Goal: Contribute content: Contribute content

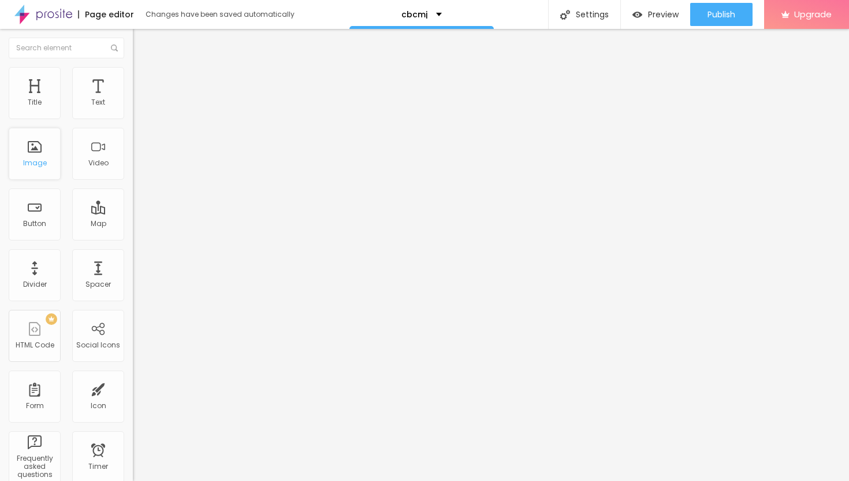
click at [38, 159] on div "Image" at bounding box center [35, 163] width 24 height 8
click at [133, 99] on span "Add image" at bounding box center [156, 95] width 47 height 10
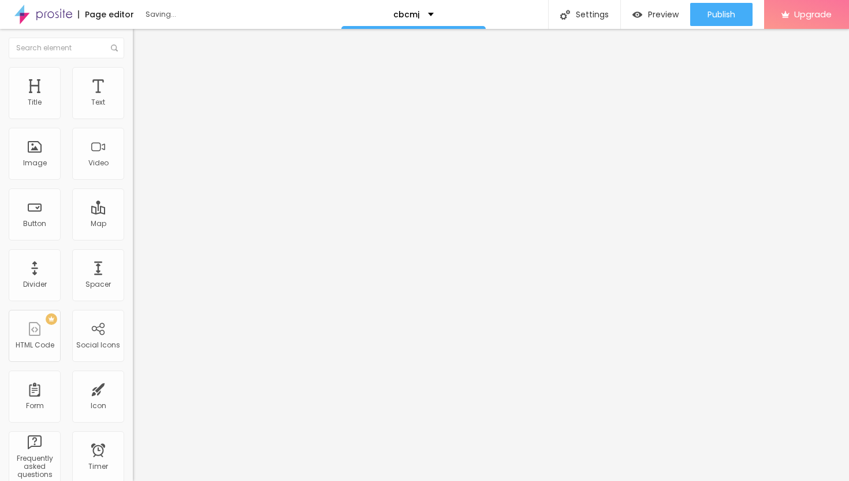
click at [133, 76] on li "Style" at bounding box center [199, 73] width 133 height 12
click at [133, 120] on div at bounding box center [199, 114] width 133 height 10
type input "35"
click at [133, 118] on input "range" at bounding box center [170, 113] width 75 height 9
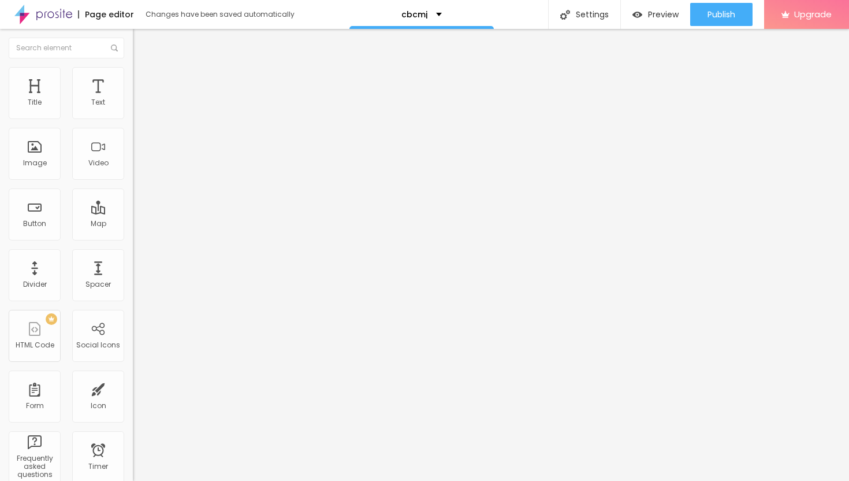
click at [143, 68] on span "Content" at bounding box center [157, 63] width 28 height 10
click at [141, 43] on img "button" at bounding box center [145, 42] width 9 height 9
click at [87, 92] on div "Text" at bounding box center [98, 93] width 52 height 52
click at [143, 80] on span "Advanced" at bounding box center [162, 75] width 38 height 10
click at [133, 66] on img at bounding box center [138, 60] width 10 height 10
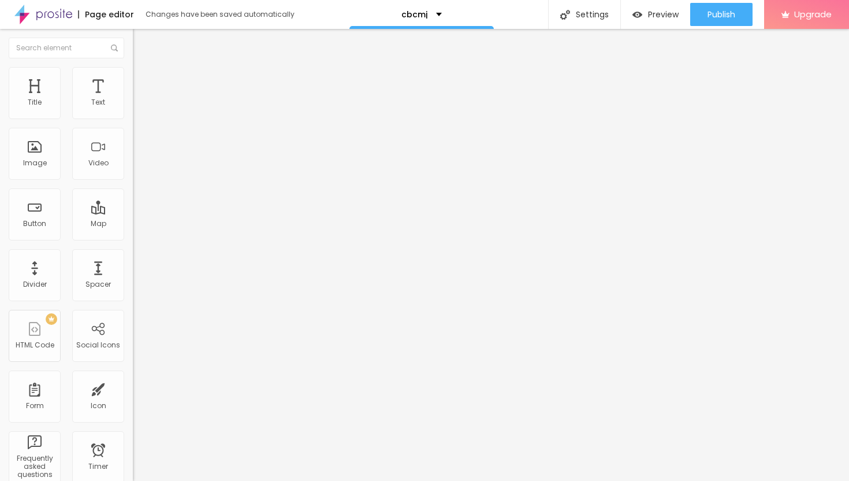
click at [141, 42] on div "Edit Text" at bounding box center [167, 42] width 53 height 9
click at [141, 43] on div "Edit Text" at bounding box center [167, 42] width 53 height 9
click at [133, 76] on li "Advanced" at bounding box center [199, 73] width 133 height 12
click at [141, 39] on div "Edit Text" at bounding box center [167, 42] width 53 height 9
click at [141, 40] on img "button" at bounding box center [145, 42] width 9 height 9
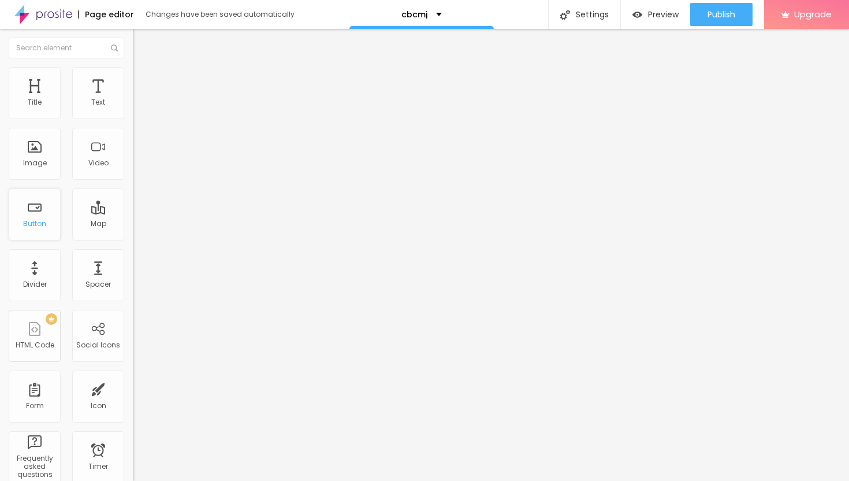
click at [33, 216] on div "Button" at bounding box center [35, 214] width 52 height 52
drag, startPoint x: 53, startPoint y: 132, endPoint x: 0, endPoint y: 128, distance: 52.8
click at [133, 128] on div "Text Click me Align Size Default Small Default Big Link URL https:// Open in ne…" at bounding box center [199, 174] width 133 height 168
click at [133, 109] on input "text" at bounding box center [202, 103] width 139 height 12
paste input "→ VIEW DOCUMENT HERE"
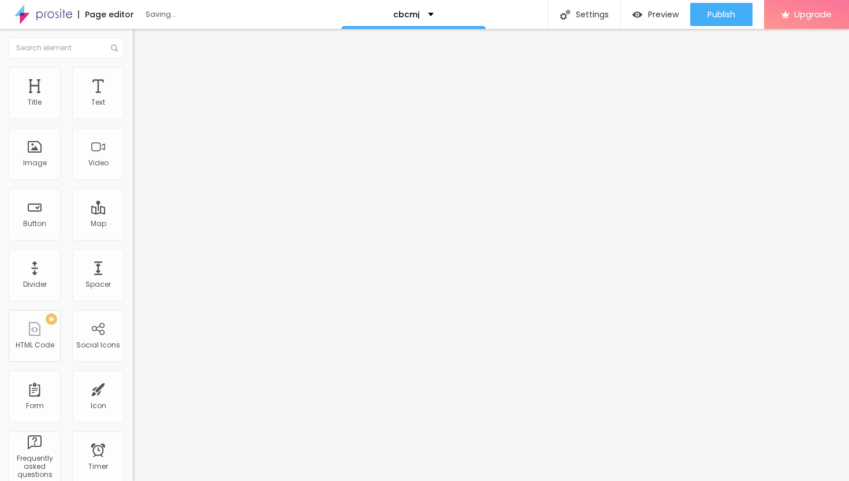
type input "→ VIEW DOCUMENT HERE"
drag, startPoint x: 53, startPoint y: 240, endPoint x: 0, endPoint y: 233, distance: 53.6
click at [133, 233] on div "Text → VIEW DOCUMENT HERE Align Size Default Small Default Big Link URL https:/…" at bounding box center [199, 174] width 133 height 168
paste input "https://assocsupply.com/"
type input "https://assocsupply.com/"
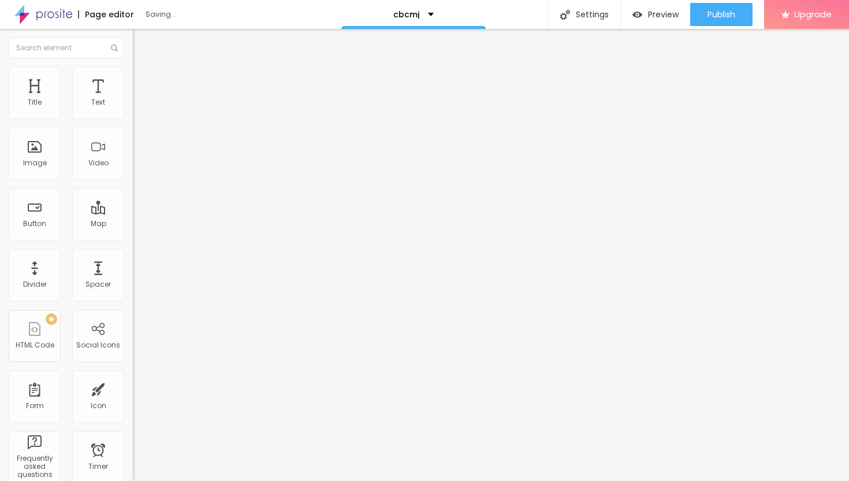
click at [133, 252] on div at bounding box center [199, 252] width 133 height 0
click at [143, 80] on span "Advanced" at bounding box center [162, 75] width 38 height 10
type input "11"
type input "12"
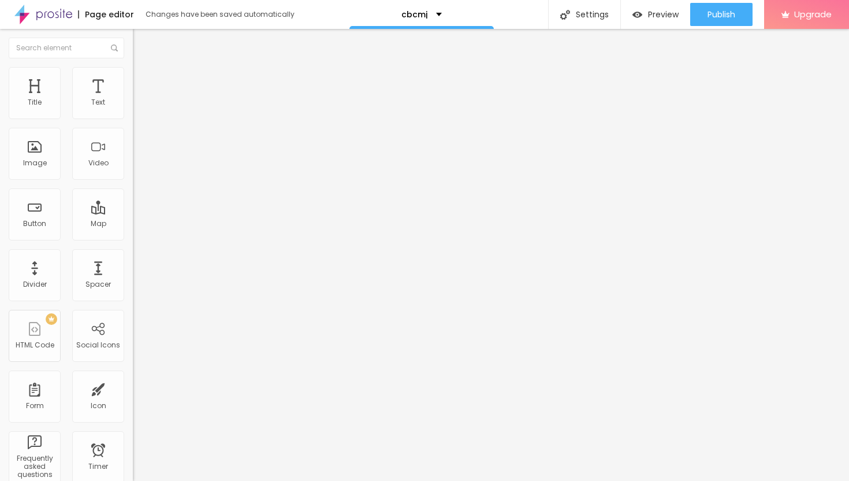
type input "12"
type input "13"
type input "14"
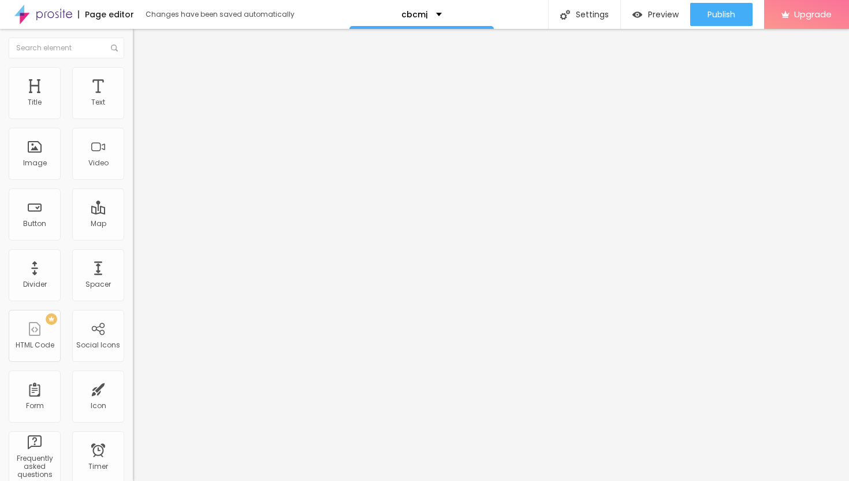
type input "15"
type input "16"
type input "17"
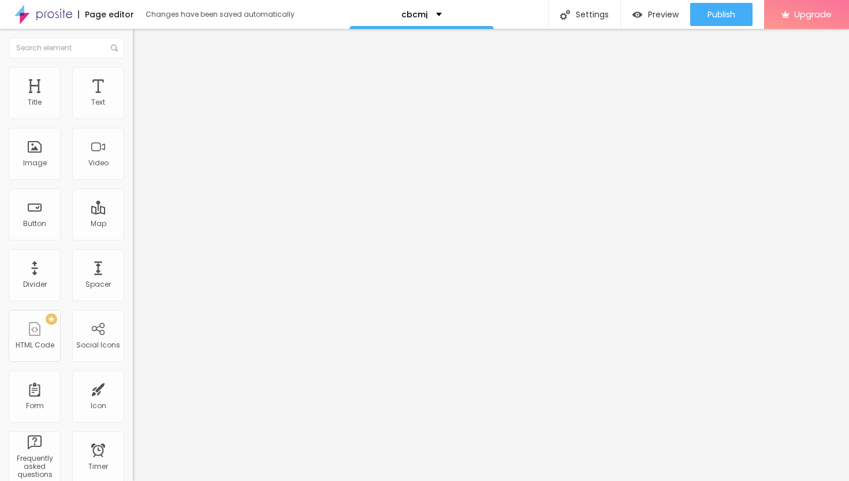
type input "17"
type input "18"
type input "19"
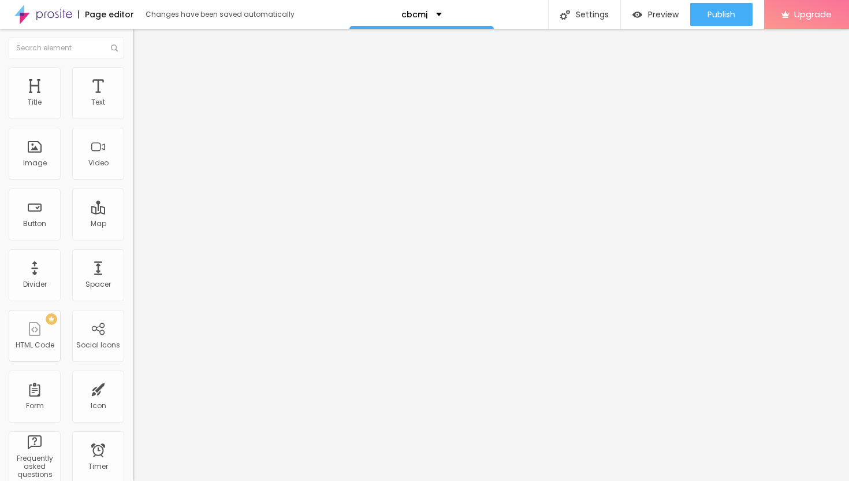
type input "20"
type input "21"
type input "22"
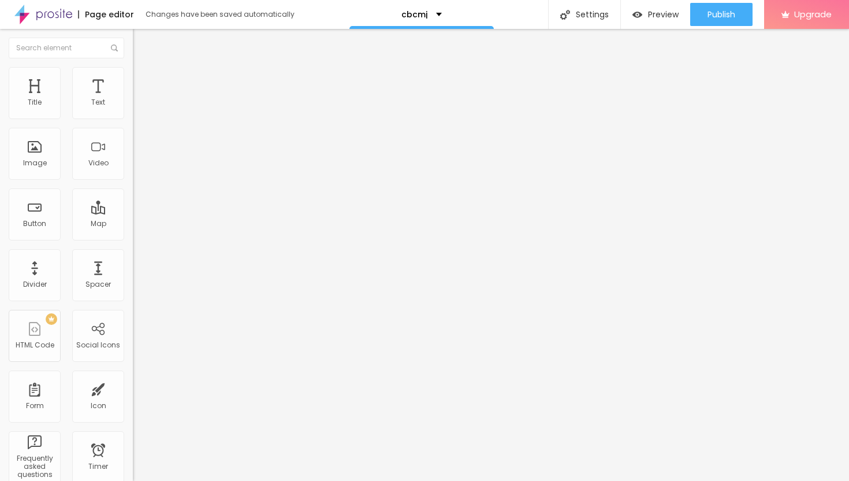
type input "22"
type input "23"
drag, startPoint x: 33, startPoint y: 113, endPoint x: 43, endPoint y: 116, distance: 9.7
type input "23"
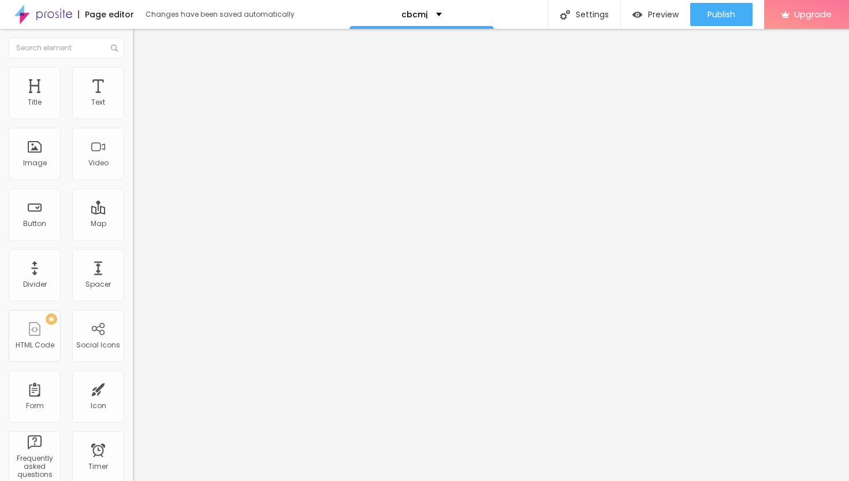
click at [133, 213] on input "range" at bounding box center [170, 217] width 75 height 9
type input "12"
type input "13"
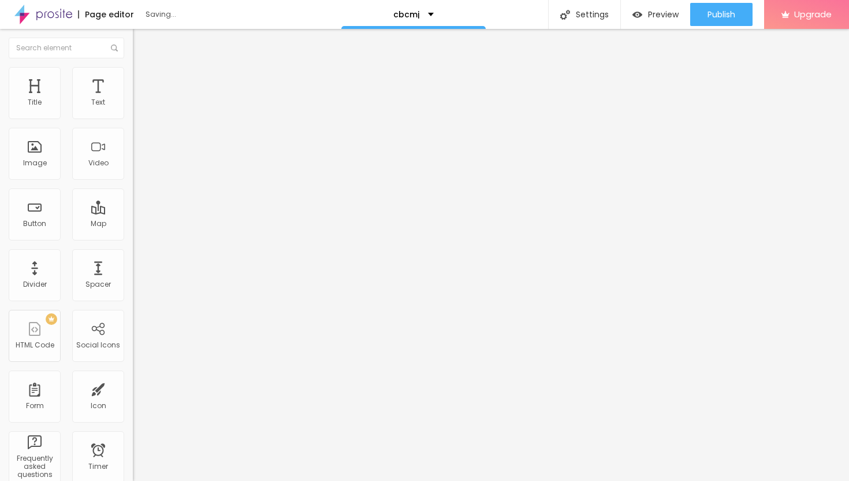
type input "14"
type input "15"
type input "16"
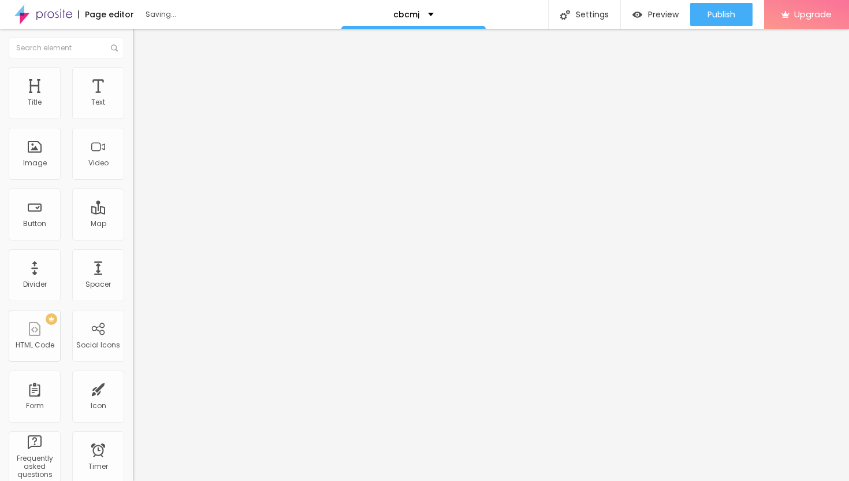
type input "16"
type input "17"
type input "18"
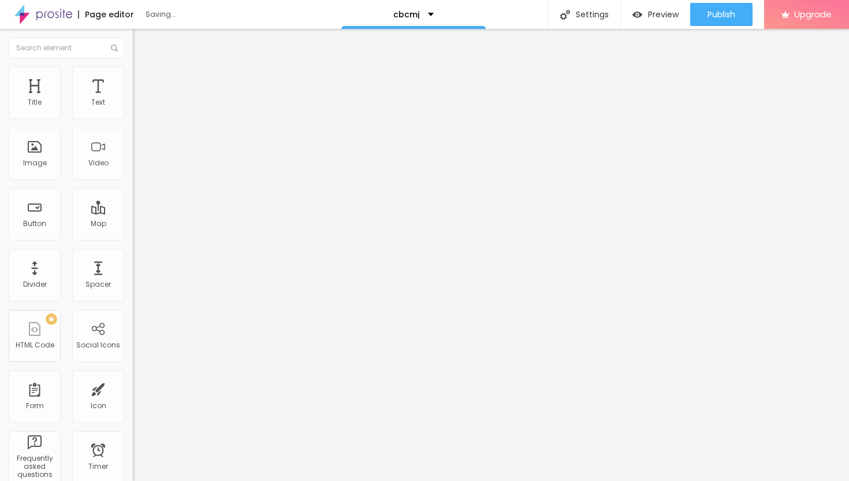
type input "19"
type input "20"
type input "21"
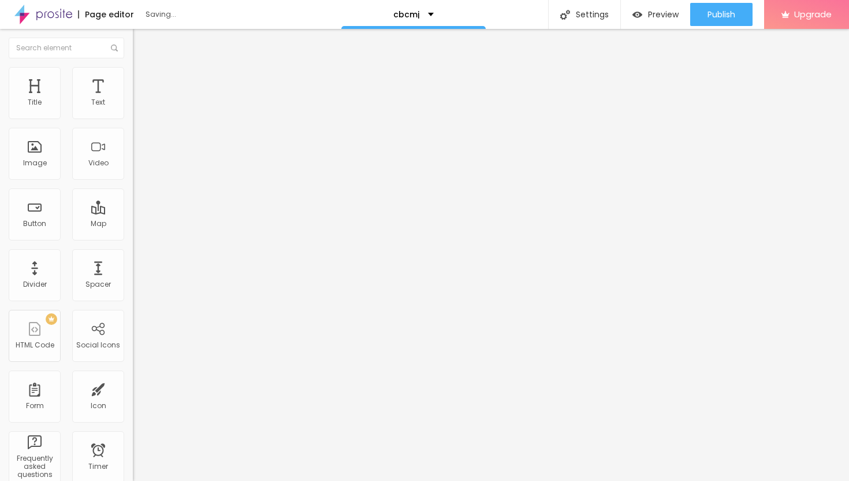
type input "21"
type input "22"
type input "23"
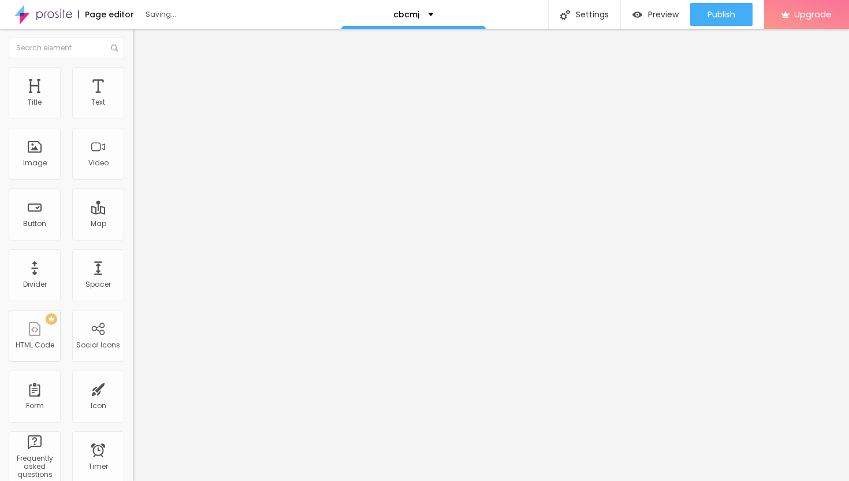
type input "24"
type input "25"
type input "24"
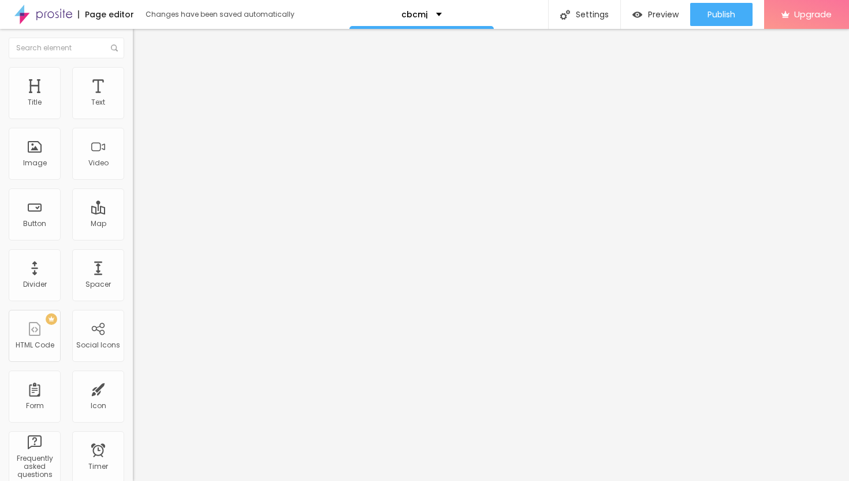
type input "24"
type input "23"
type input "22"
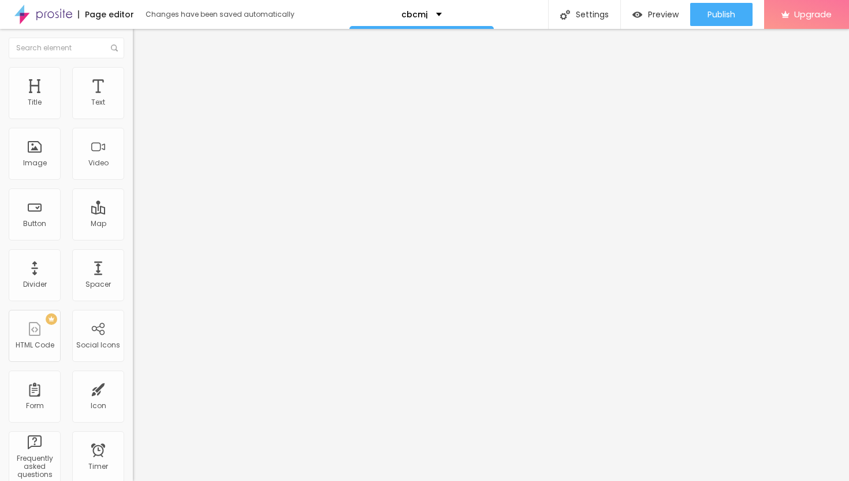
type input "21"
type input "20"
drag, startPoint x: 35, startPoint y: 136, endPoint x: 41, endPoint y: 137, distance: 5.9
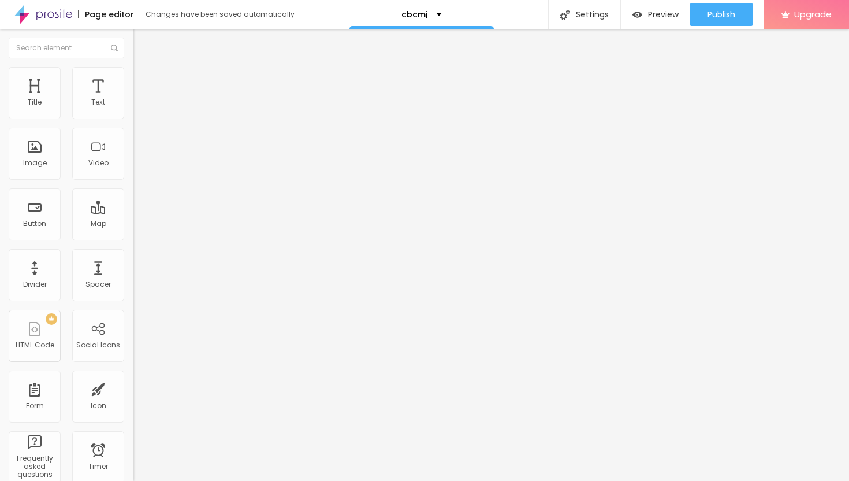
type input "20"
click at [133, 376] on input "range" at bounding box center [170, 380] width 75 height 9
click at [133, 67] on li "Style" at bounding box center [199, 61] width 133 height 12
click at [137, 107] on icon "button" at bounding box center [140, 103] width 7 height 7
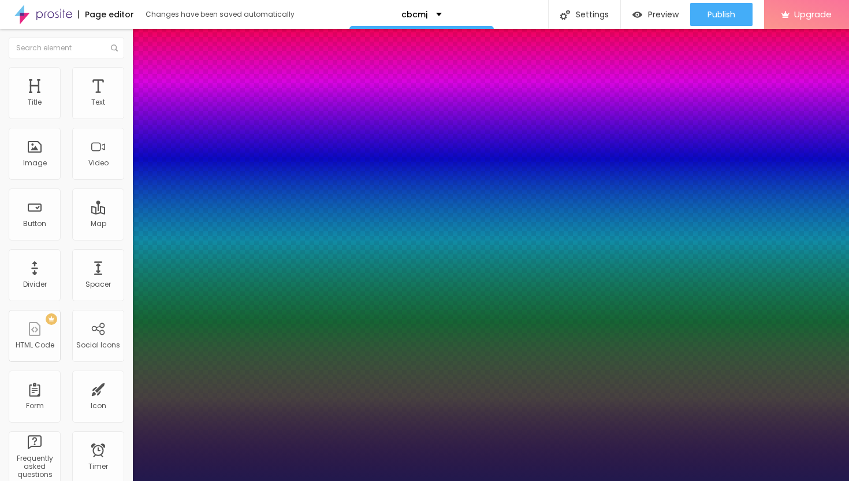
type input "16"
type input "1"
type input "17"
type input "1"
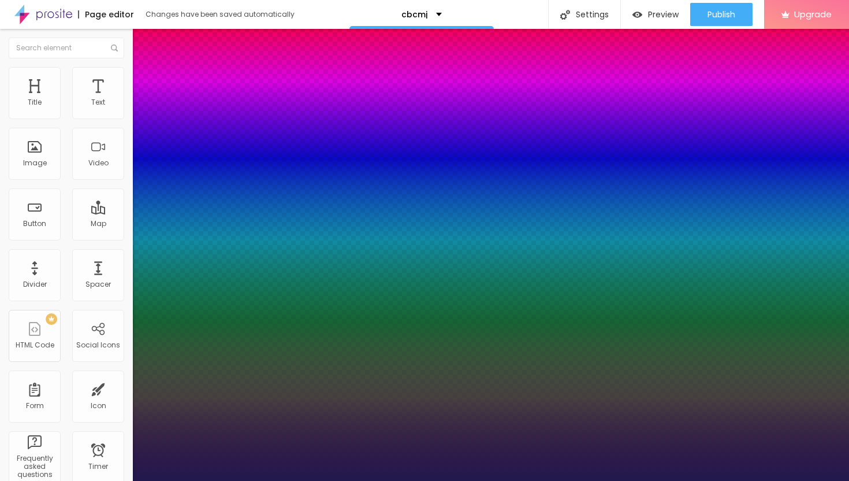
type input "18"
type input "1"
type input "19"
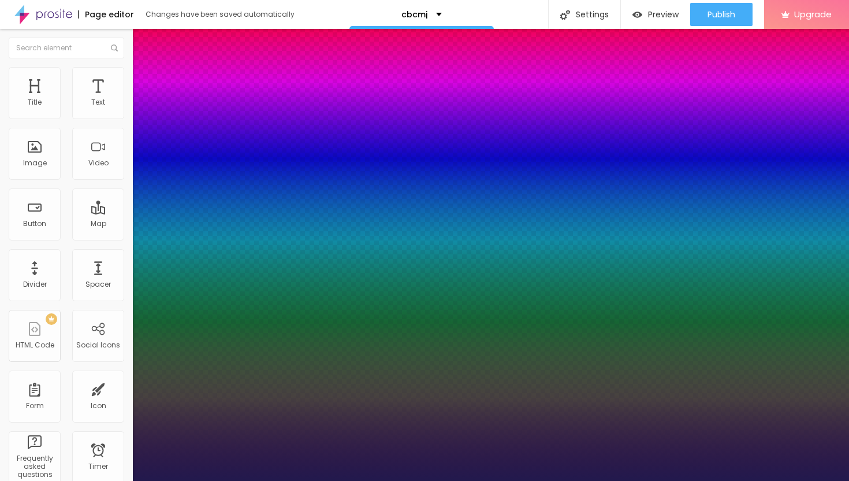
type input "1"
type input "20"
type input "1"
type input "21"
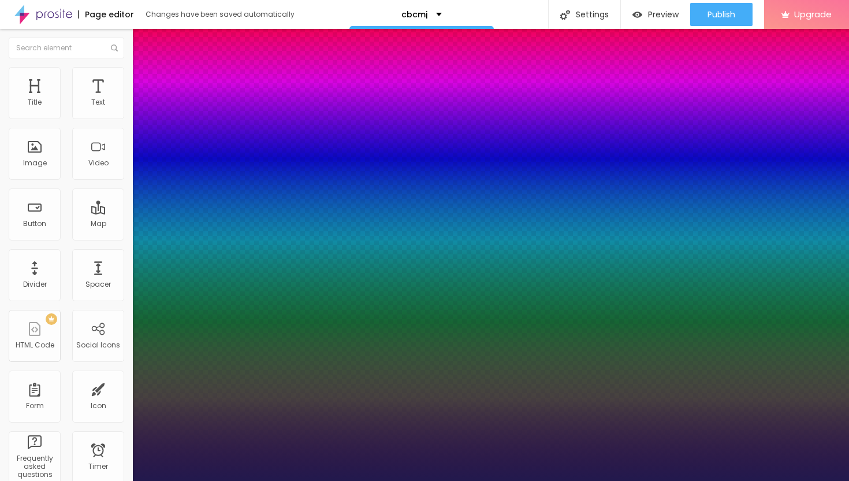
type input "21"
type input "1"
type input "22"
type input "1"
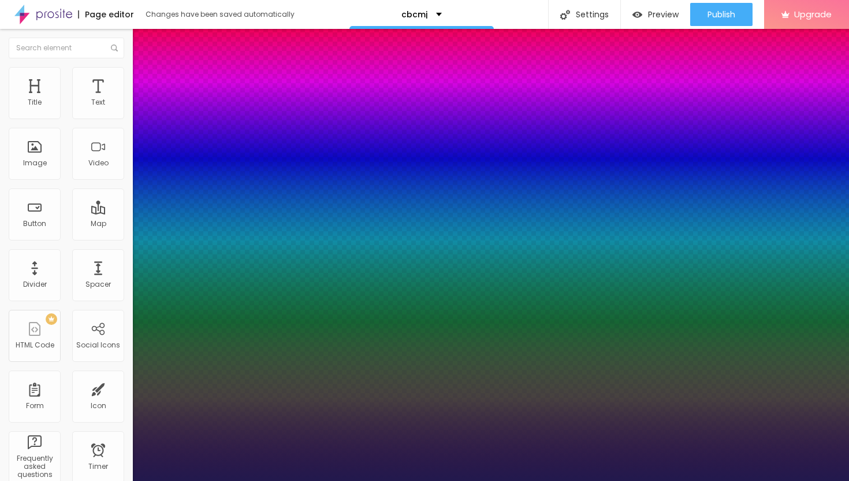
type input "23"
type input "1"
type input "24"
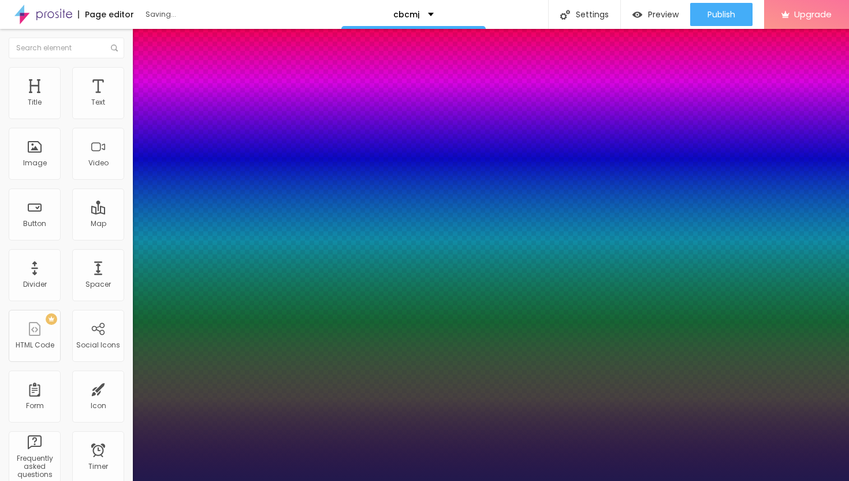
type input "1"
type input "25"
type input "1"
drag, startPoint x: 155, startPoint y: 195, endPoint x: 164, endPoint y: 196, distance: 8.7
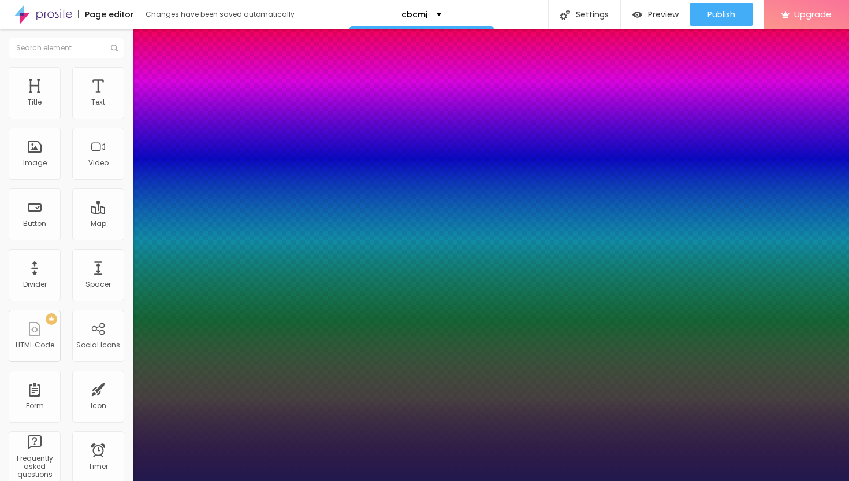
type input "25"
type input "1"
click at [316, 480] on div at bounding box center [424, 481] width 849 height 0
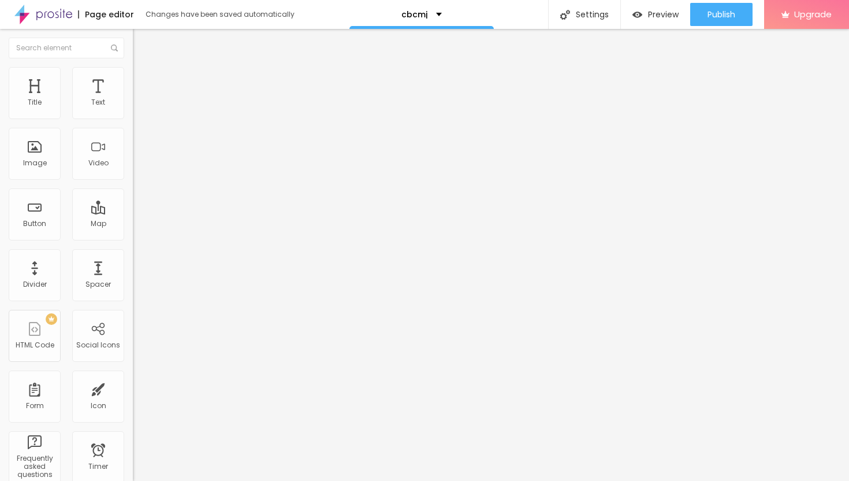
click at [143, 80] on span "Style" at bounding box center [151, 75] width 17 height 10
type input "40"
click at [133, 118] on input "range" at bounding box center [170, 113] width 75 height 9
click at [713, 14] on span "Publish" at bounding box center [721, 14] width 28 height 9
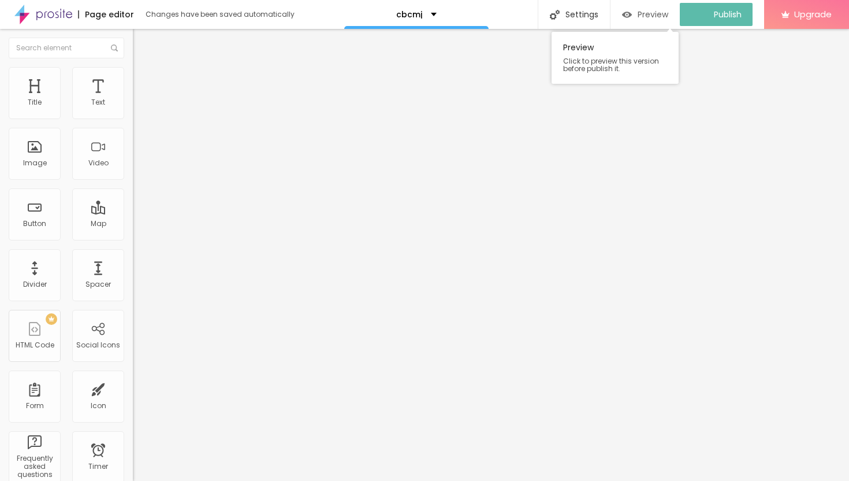
click at [659, 14] on span "Preview" at bounding box center [653, 14] width 31 height 9
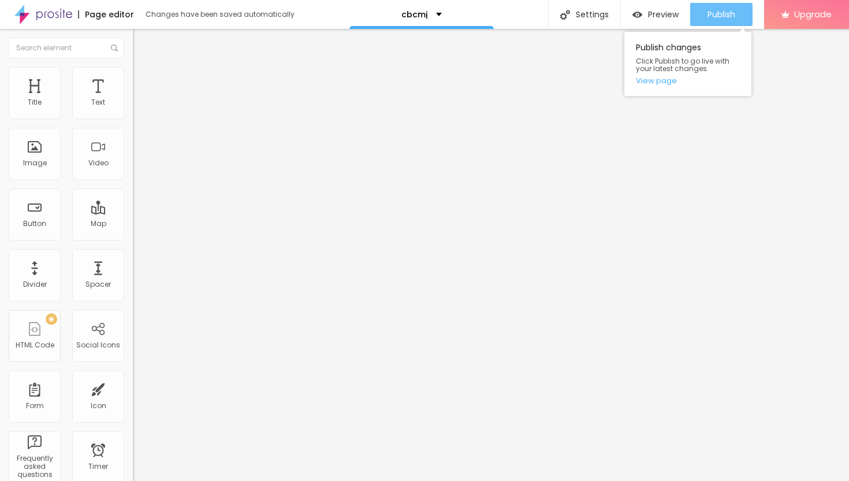
click at [714, 16] on span "Publish" at bounding box center [721, 14] width 28 height 9
